Goal: Transaction & Acquisition: Purchase product/service

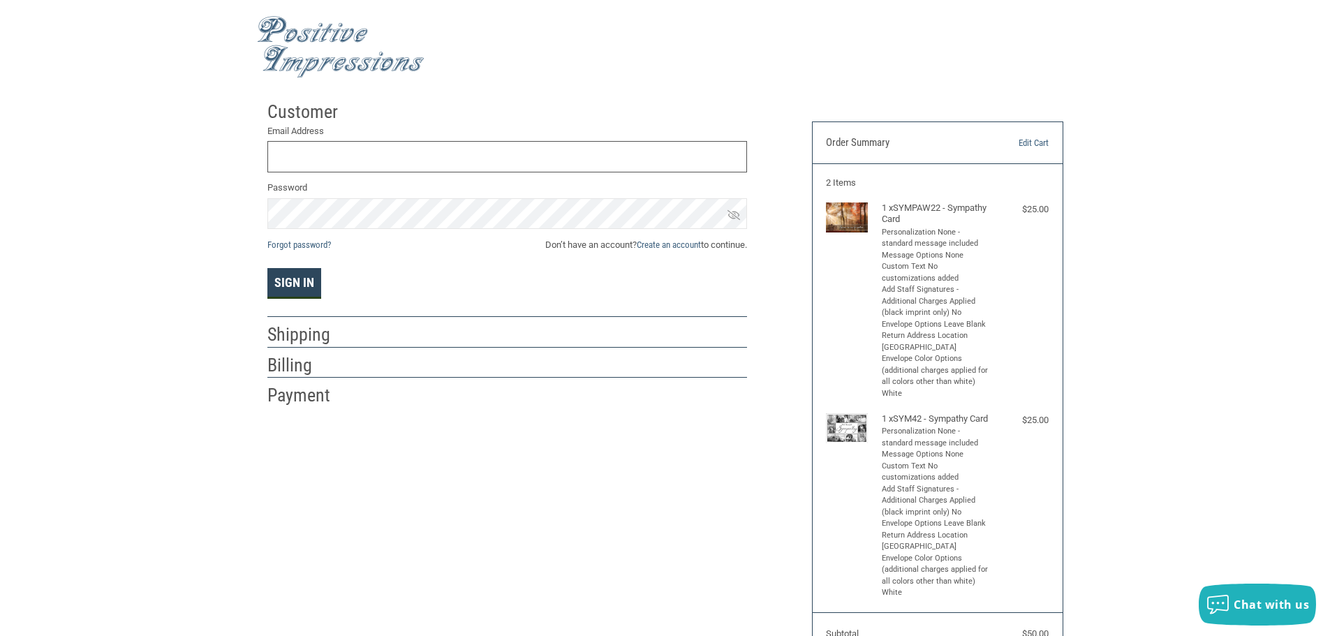
type input "[EMAIL_ADDRESS][DOMAIN_NAME]"
click at [292, 286] on button "Sign In" at bounding box center [294, 283] width 54 height 31
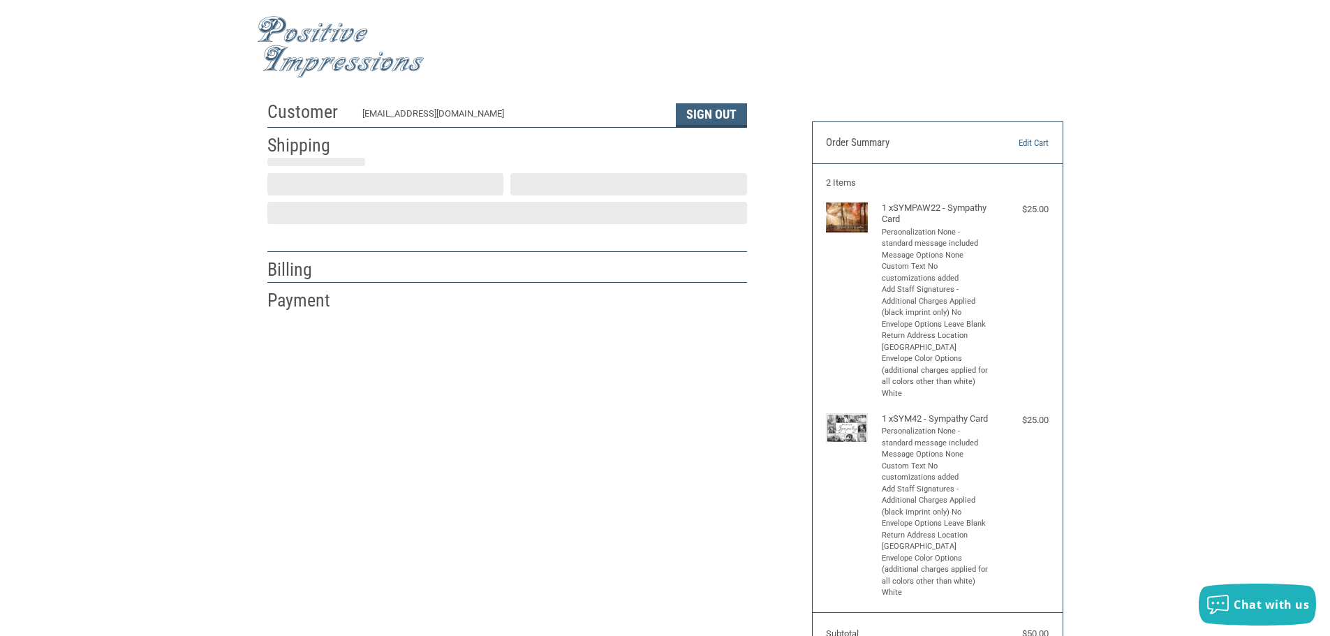
scroll to position [1, 0]
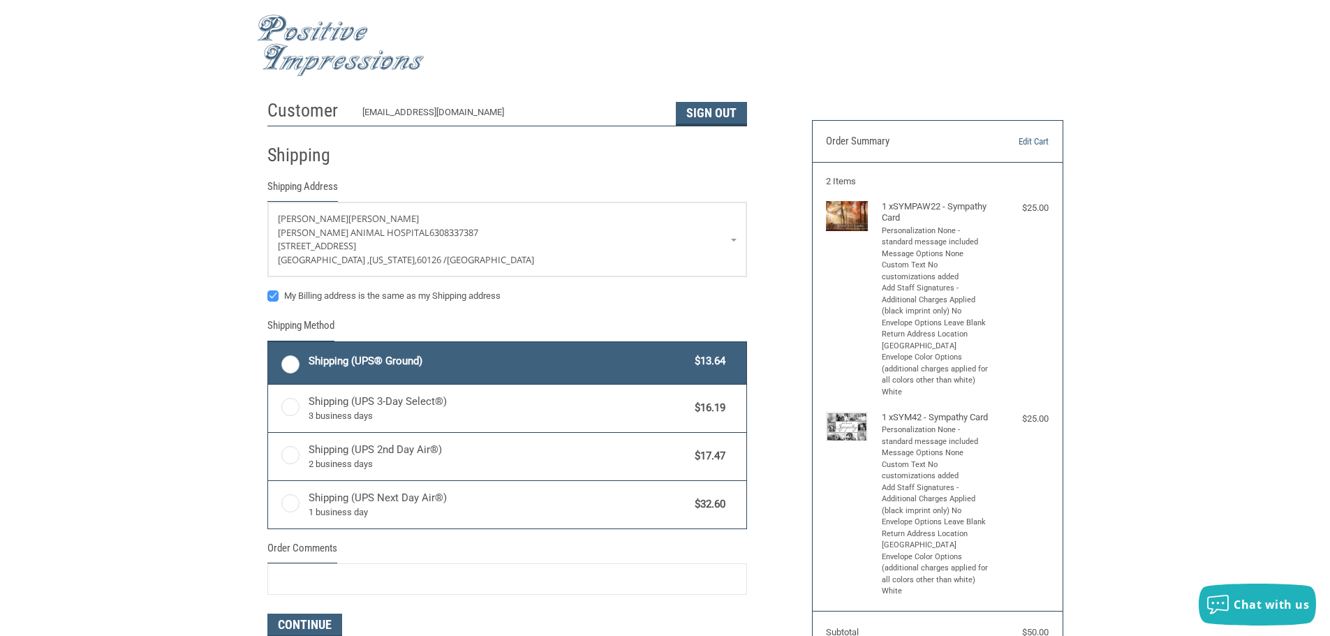
radio input "true"
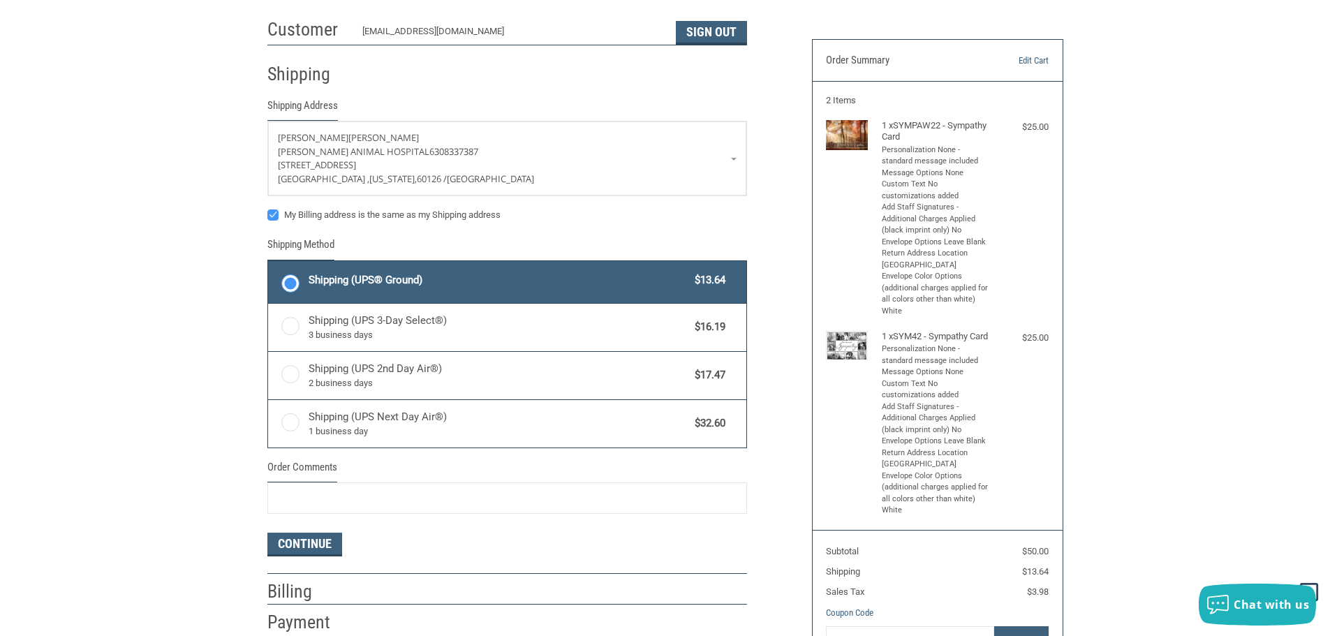
scroll to position [281, 0]
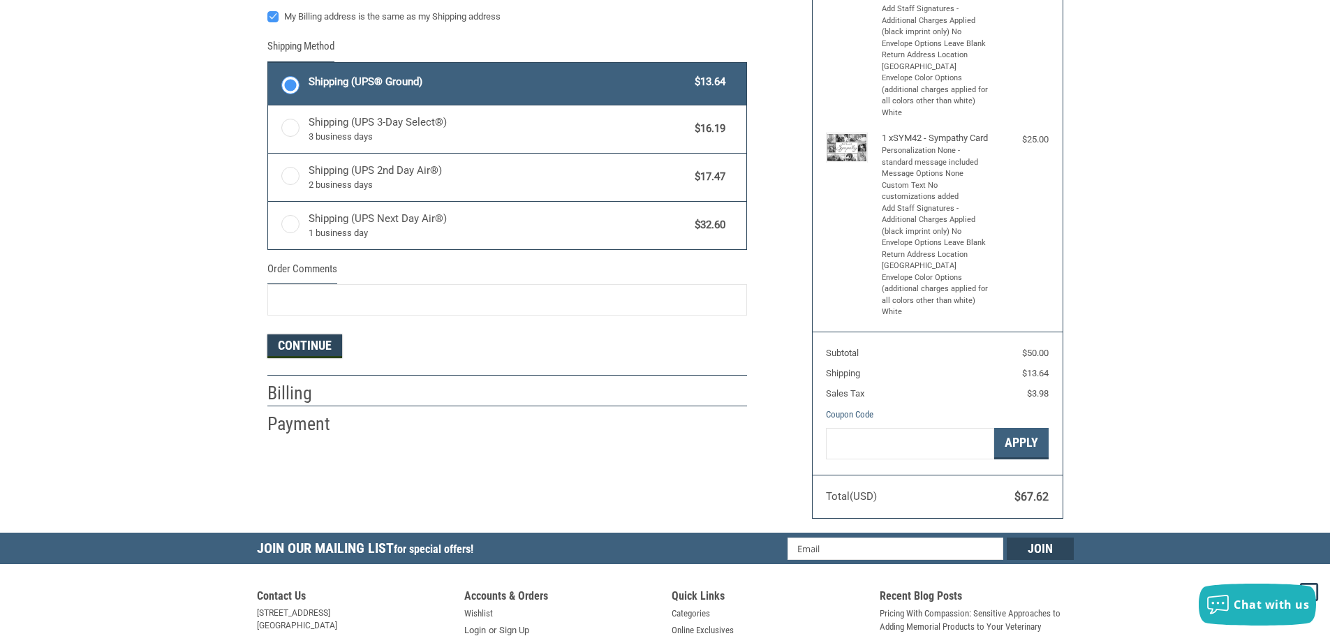
click at [298, 345] on button "Continue" at bounding box center [304, 346] width 75 height 24
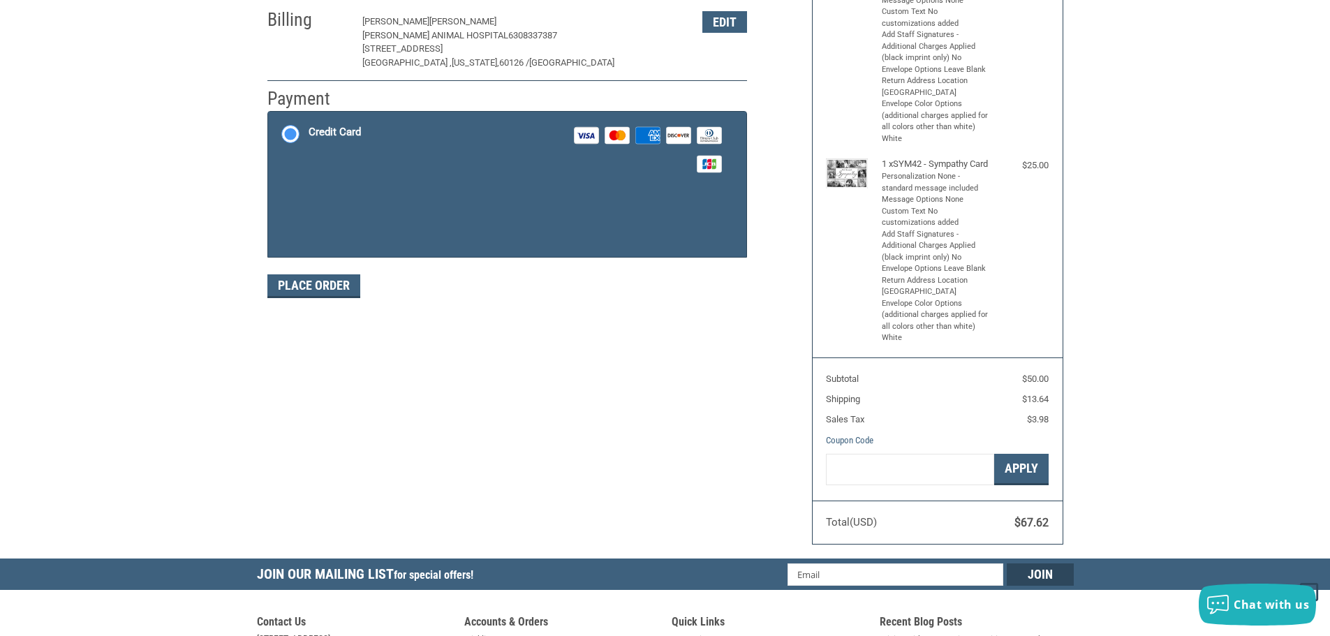
scroll to position [279, 0]
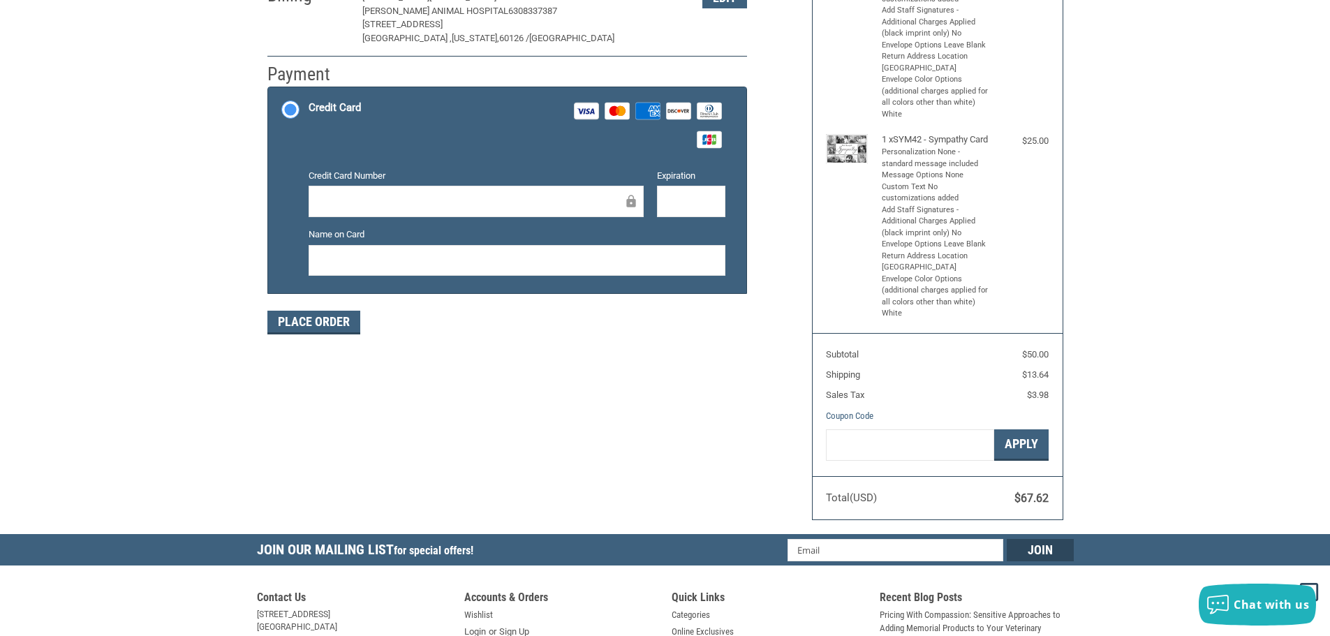
click at [154, 235] on div "Customer [EMAIL_ADDRESS][DOMAIN_NAME] Sign Out Shipping [PERSON_NAME] Animal Ho…" at bounding box center [665, 174] width 1330 height 719
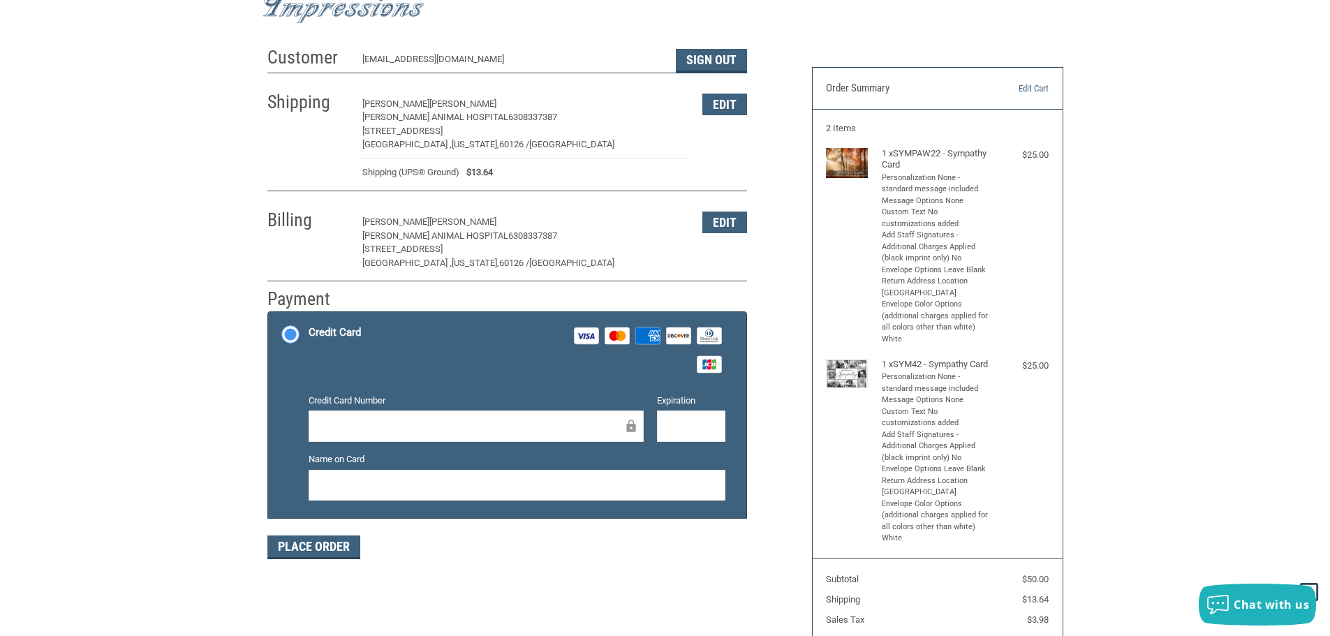
scroll to position [0, 0]
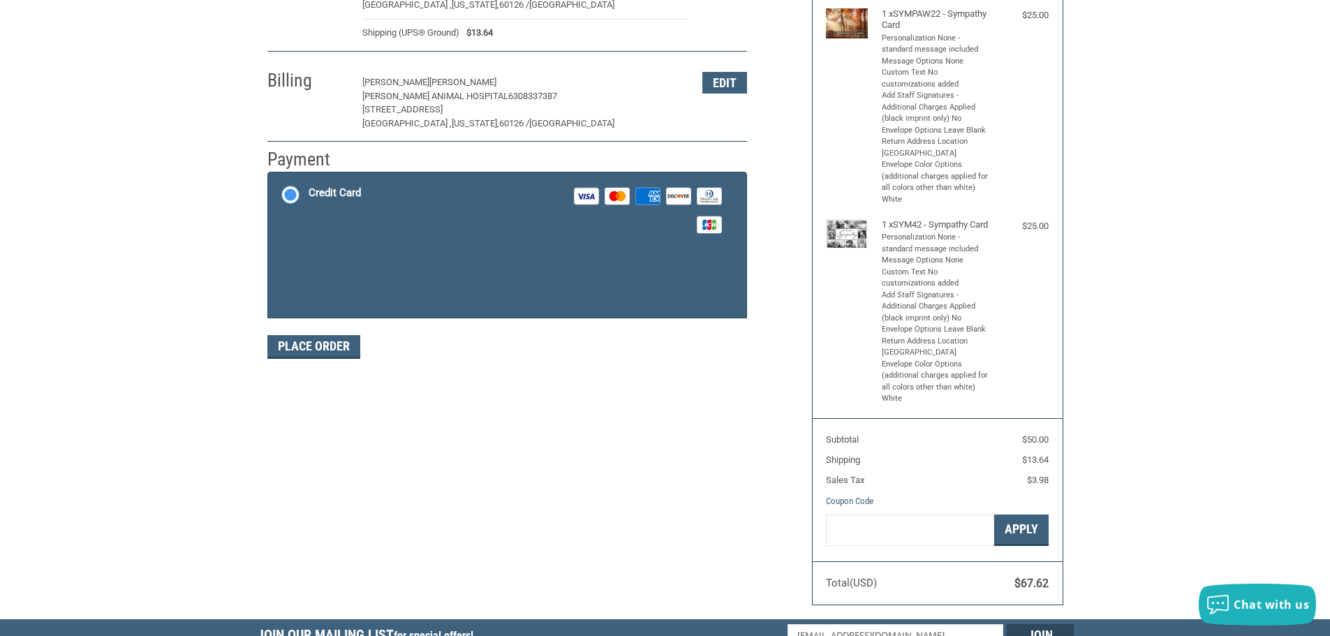
scroll to position [209, 0]
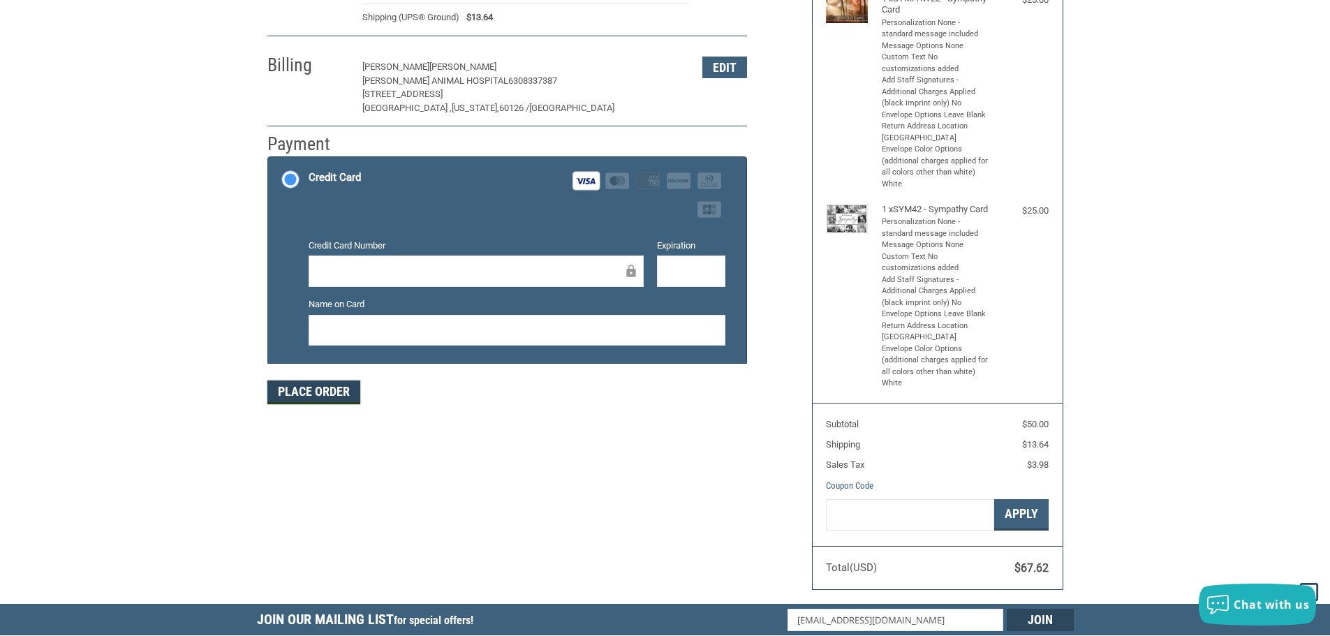
click at [311, 400] on button "Place Order" at bounding box center [313, 393] width 93 height 24
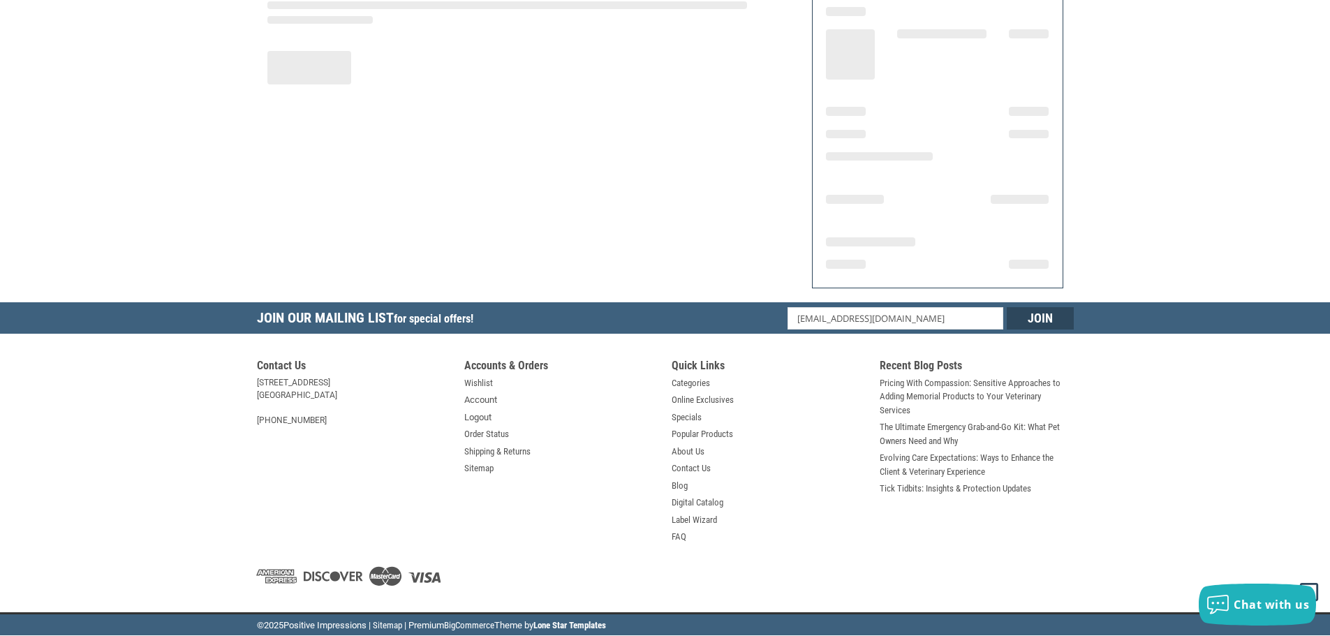
scroll to position [168, 0]
